Goal: Task Accomplishment & Management: Manage account settings

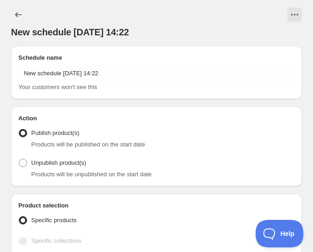
radio input "true"
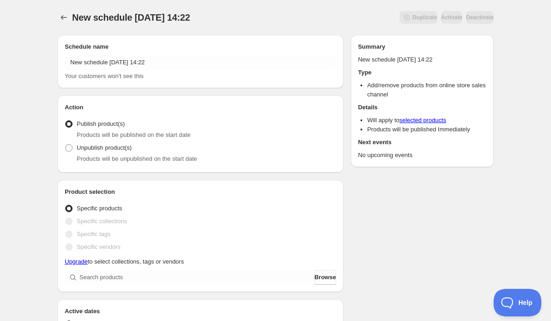
click at [312, 222] on div "Schedule name New schedule [DATE] 14:22 Your customers won't see this Action Ac…" at bounding box center [271, 325] width 443 height 595
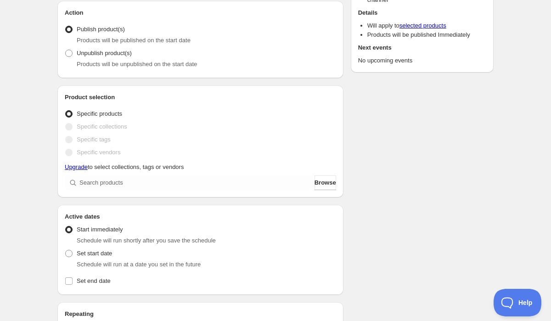
scroll to position [95, 0]
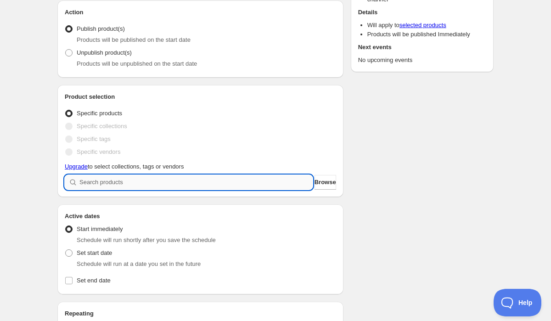
click at [145, 183] on input "search" at bounding box center [195, 182] width 233 height 15
type input "t"
type input "o"
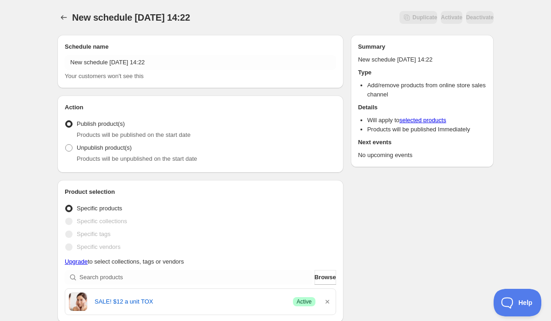
scroll to position [3, 0]
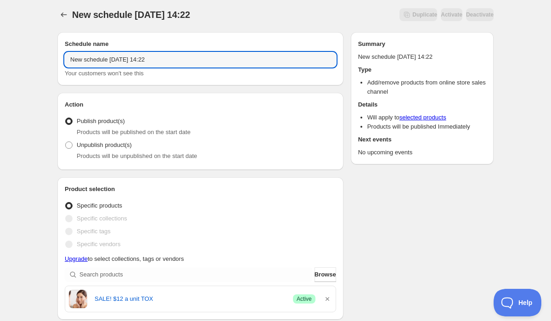
drag, startPoint x: 173, startPoint y: 61, endPoint x: 56, endPoint y: 61, distance: 117.5
type input "Last call for tox by unit"
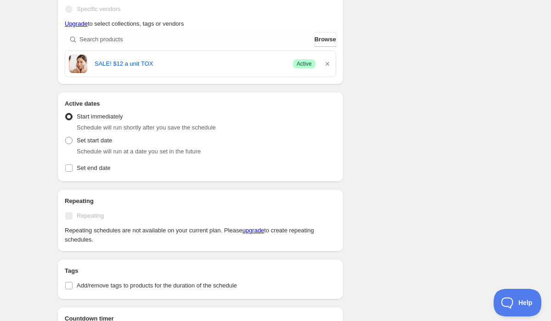
scroll to position [237, 0]
click at [69, 170] on input "Set end date" at bounding box center [68, 168] width 7 height 7
checkbox input "true"
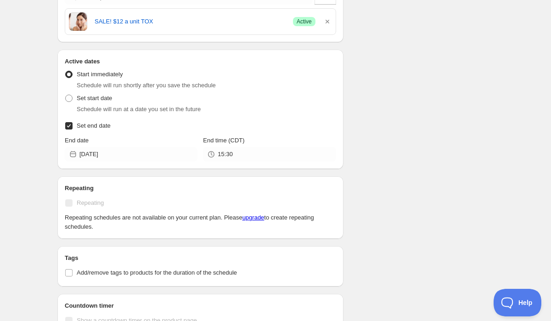
scroll to position [282, 0]
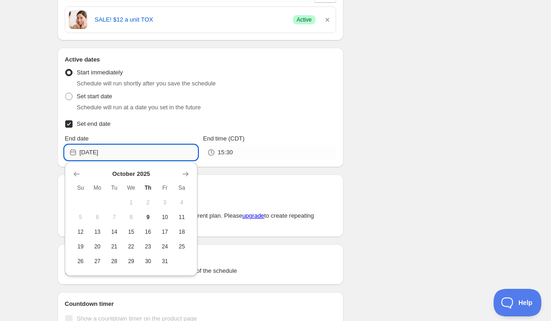
click at [105, 150] on input "[DATE]" at bounding box center [138, 152] width 118 height 15
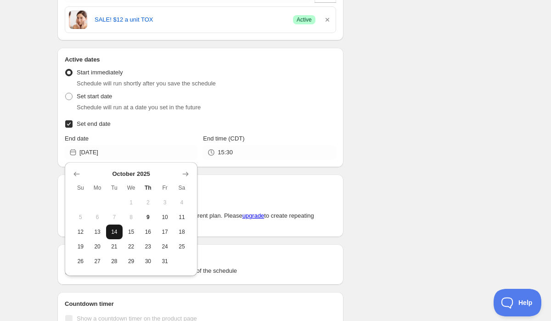
click at [111, 232] on span "14" at bounding box center [115, 231] width 10 height 7
type input "[DATE]"
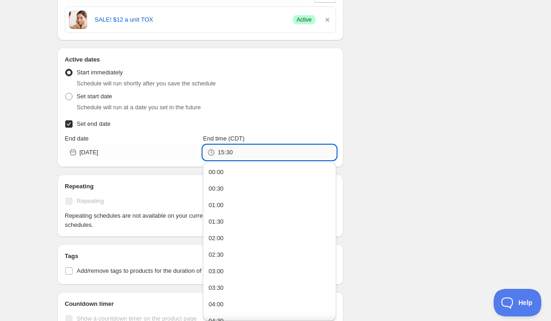
click at [224, 155] on input "15:30" at bounding box center [276, 152] width 118 height 15
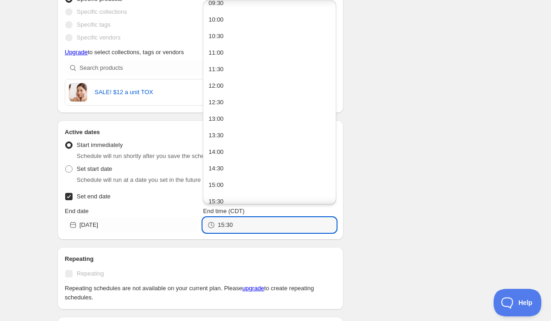
scroll to position [321, 0]
click at [229, 86] on button "12:00" at bounding box center [269, 85] width 127 height 15
type input "12:00"
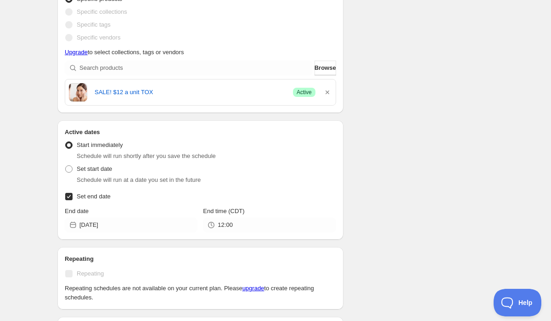
click at [35, 217] on div "Last call for tox by unit . This page is ready Last call for tox by unit Duplic…" at bounding box center [275, 141] width 551 height 700
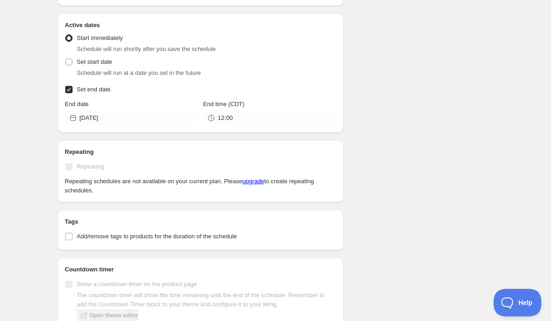
scroll to position [388, 0]
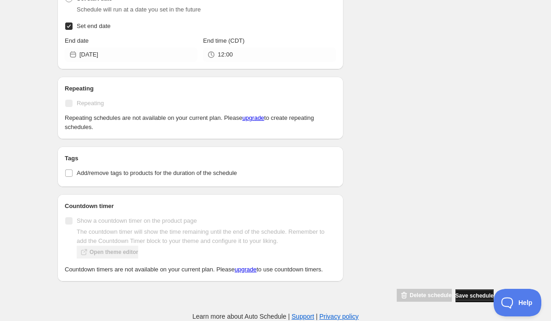
click at [312, 251] on button "Save schedule" at bounding box center [474, 295] width 38 height 13
